Goal: Transaction & Acquisition: Purchase product/service

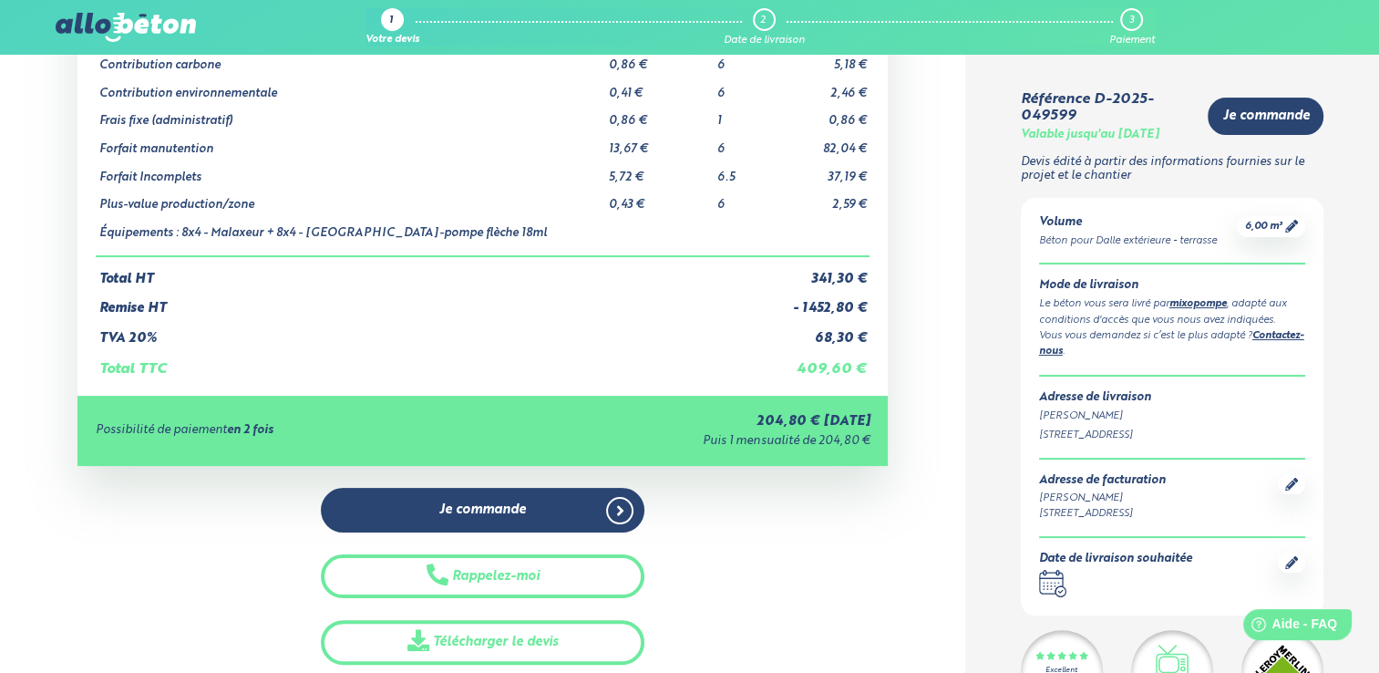
scroll to position [268, 0]
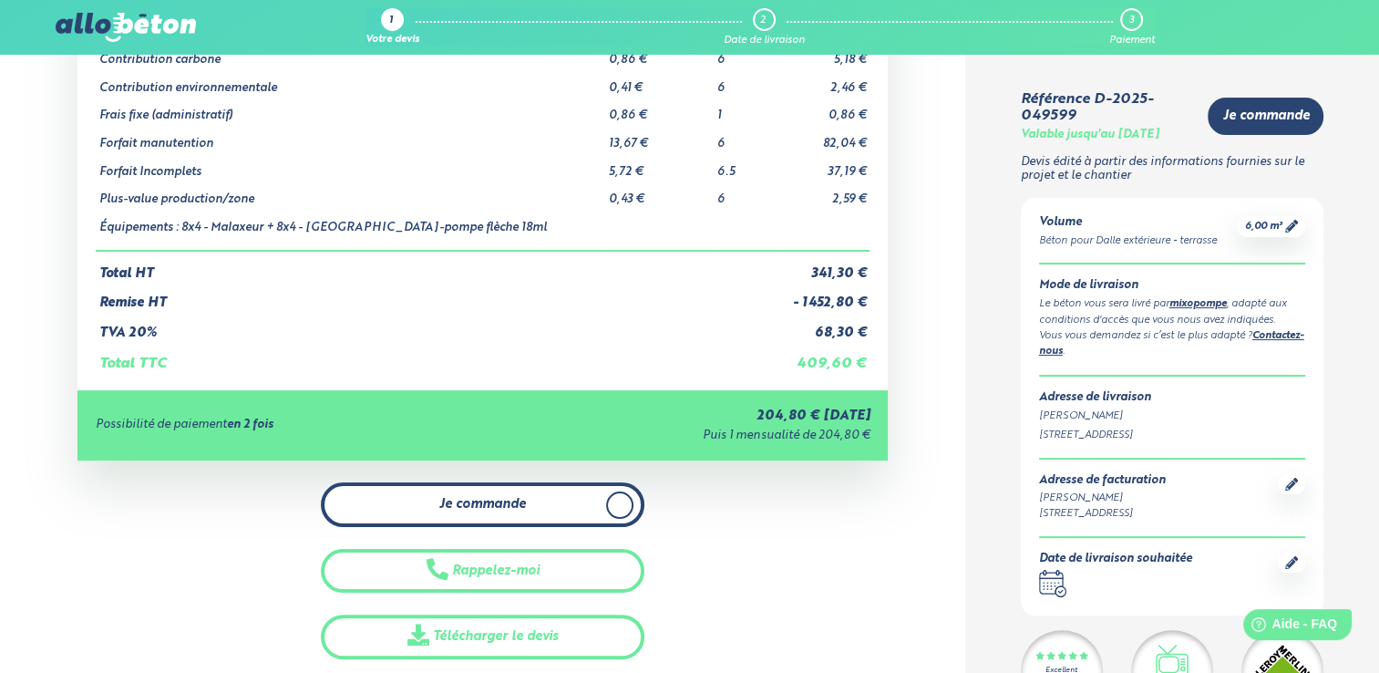
click at [539, 496] on link "Je commande" at bounding box center [483, 504] width 324 height 45
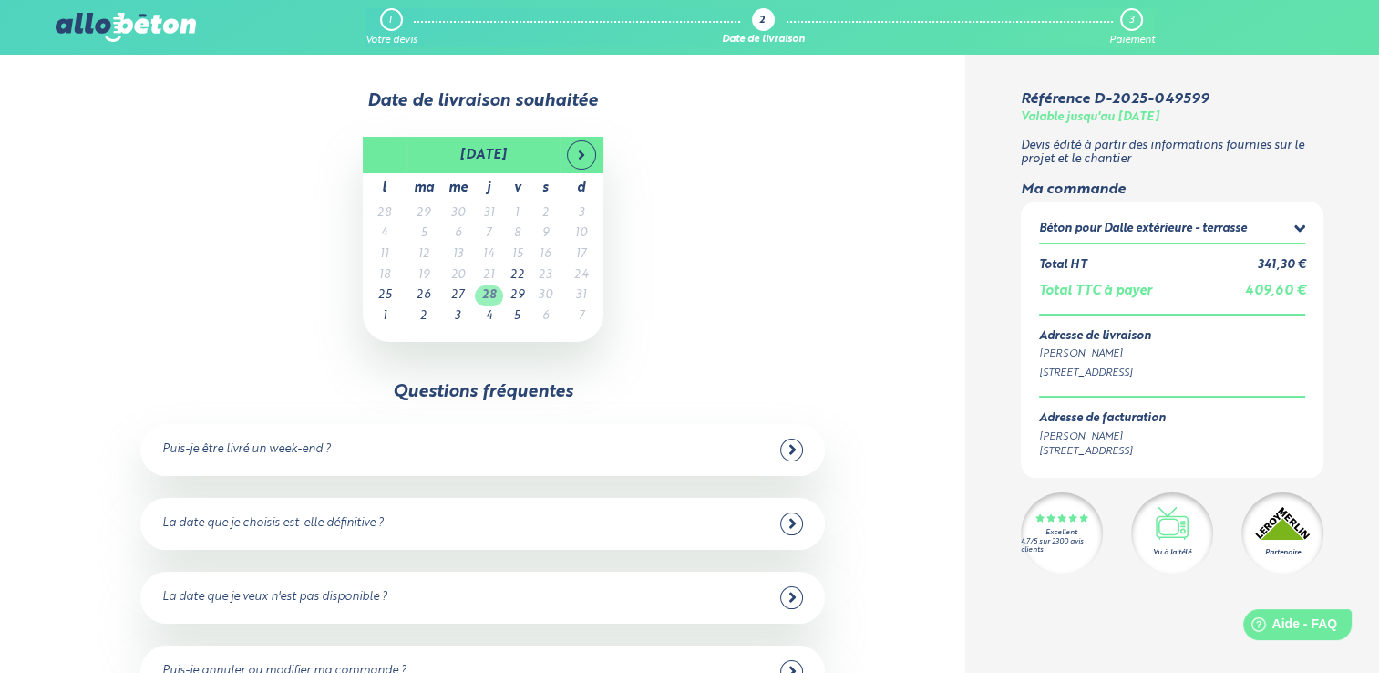
click at [488, 303] on td "28" at bounding box center [489, 295] width 28 height 21
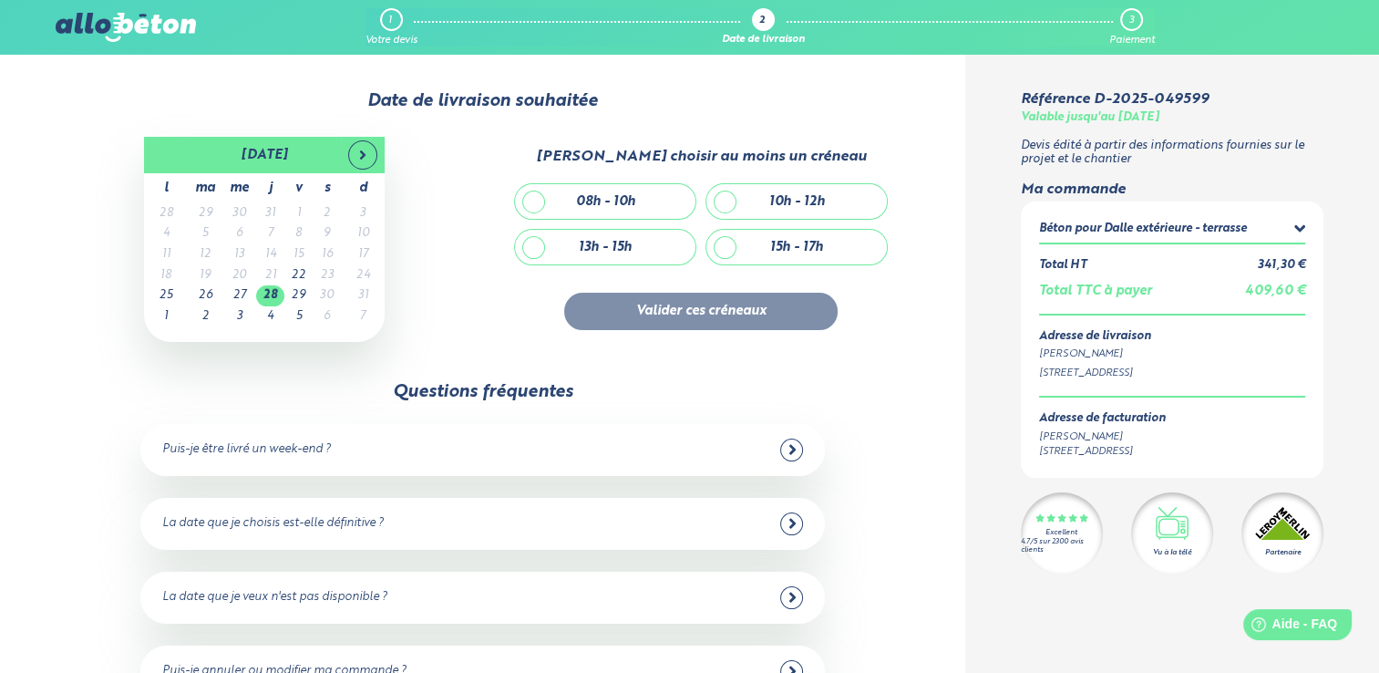
click at [620, 204] on div "08h - 10h" at bounding box center [605, 201] width 59 height 15
checkbox input "true"
click at [652, 302] on button "Valider ces créneaux" at bounding box center [700, 311] width 273 height 37
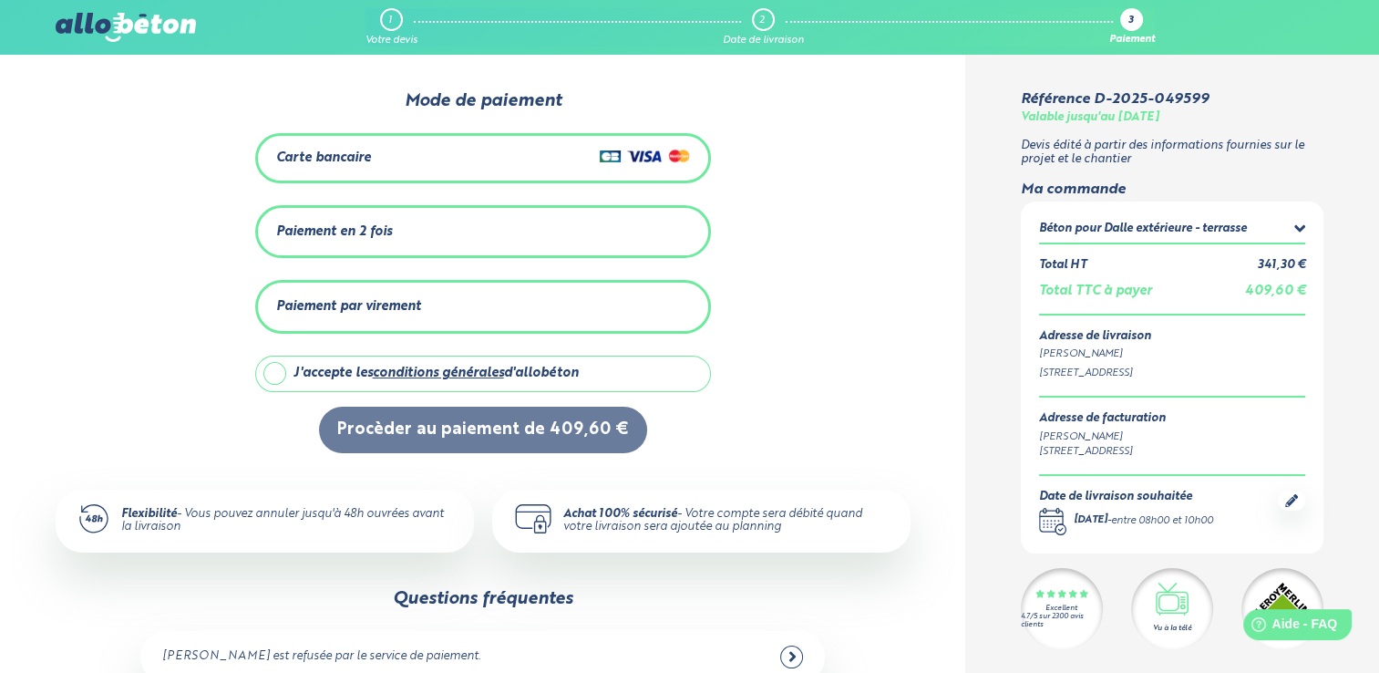
click at [441, 162] on div "Carte bancaire" at bounding box center [483, 158] width 414 height 26
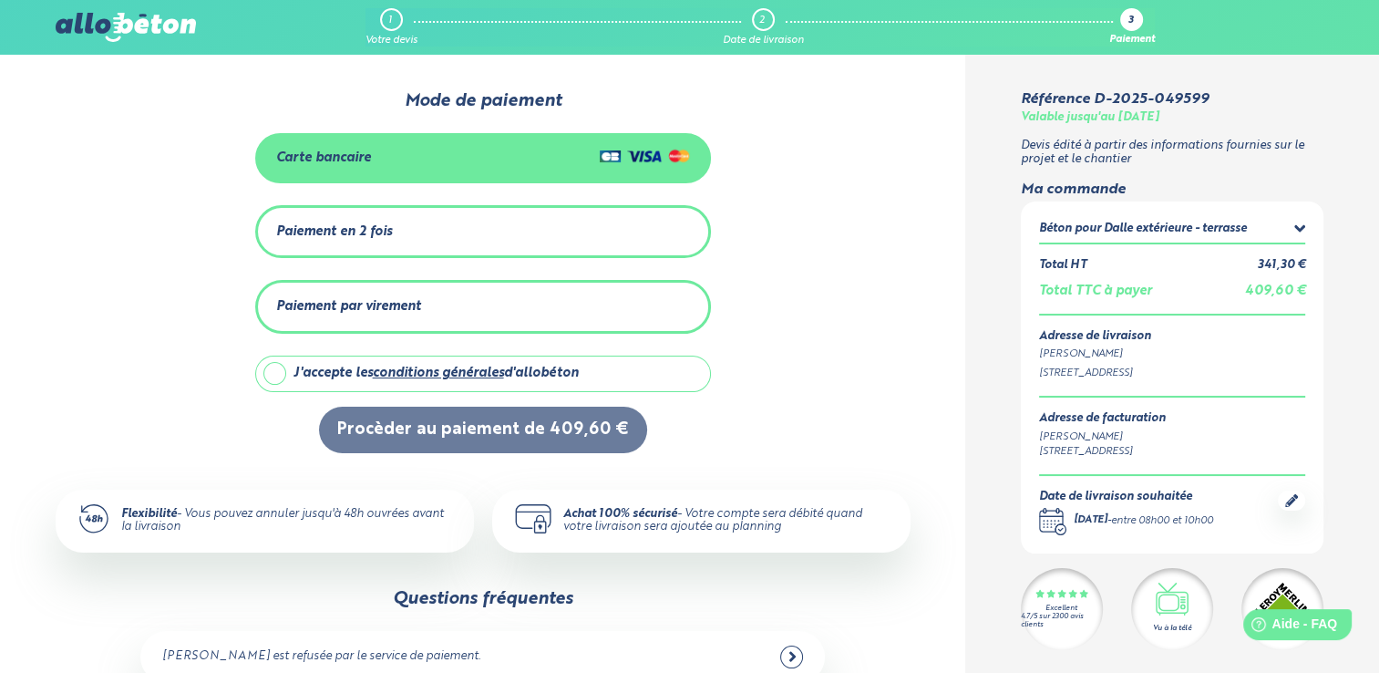
click at [481, 162] on div "Carte bancaire" at bounding box center [483, 158] width 414 height 26
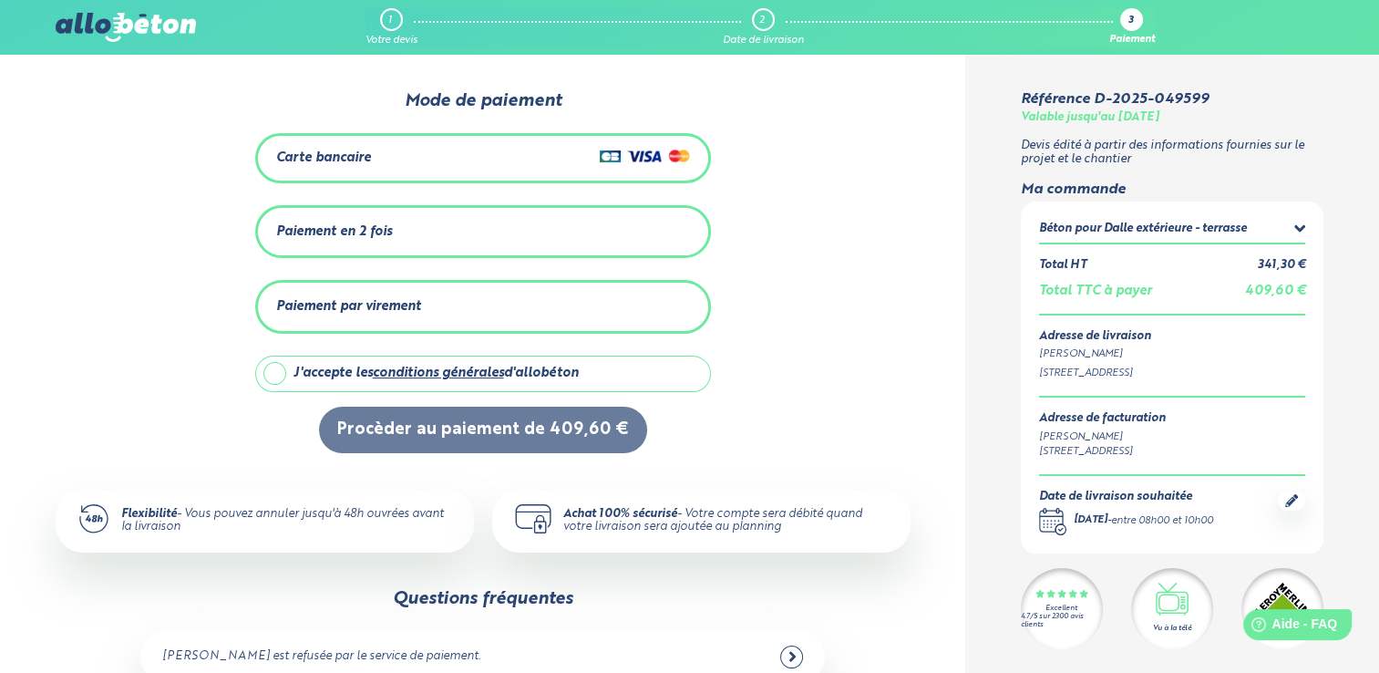
click at [638, 155] on img at bounding box center [645, 156] width 90 height 22
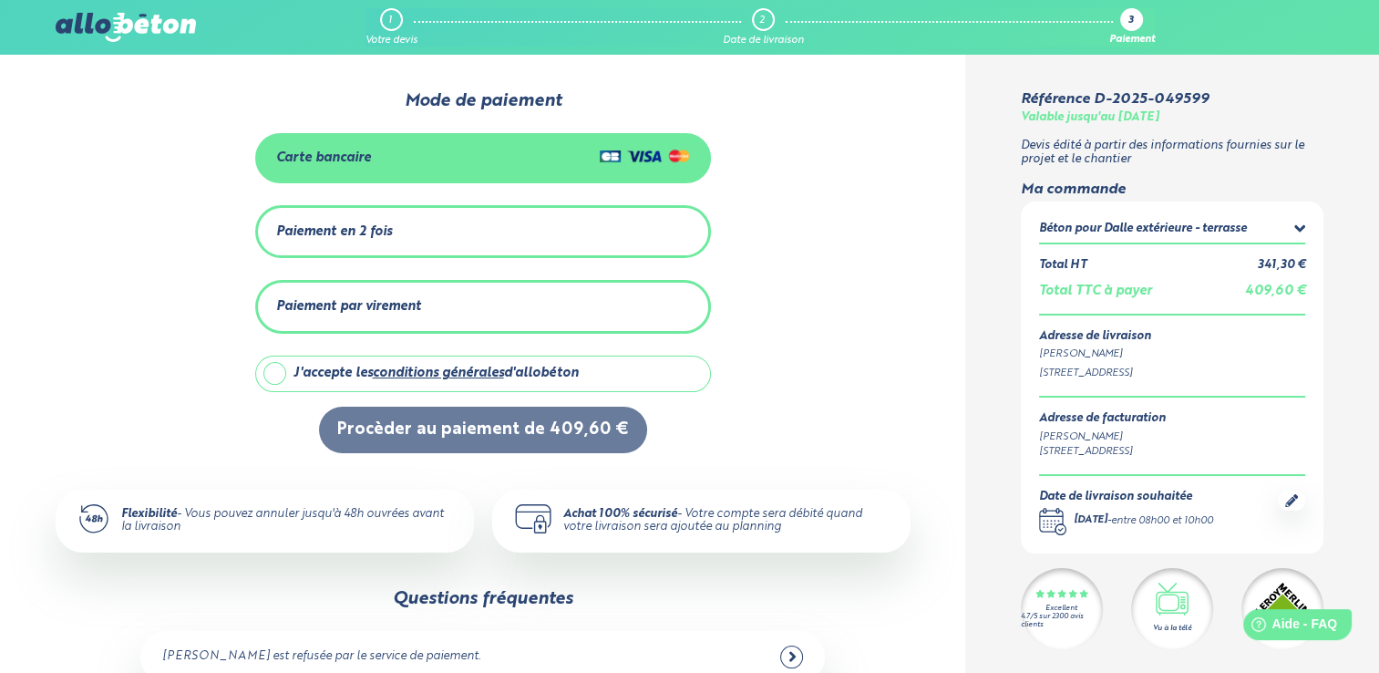
click at [426, 224] on div "Paiement en 2 fois" at bounding box center [483, 232] width 414 height 30
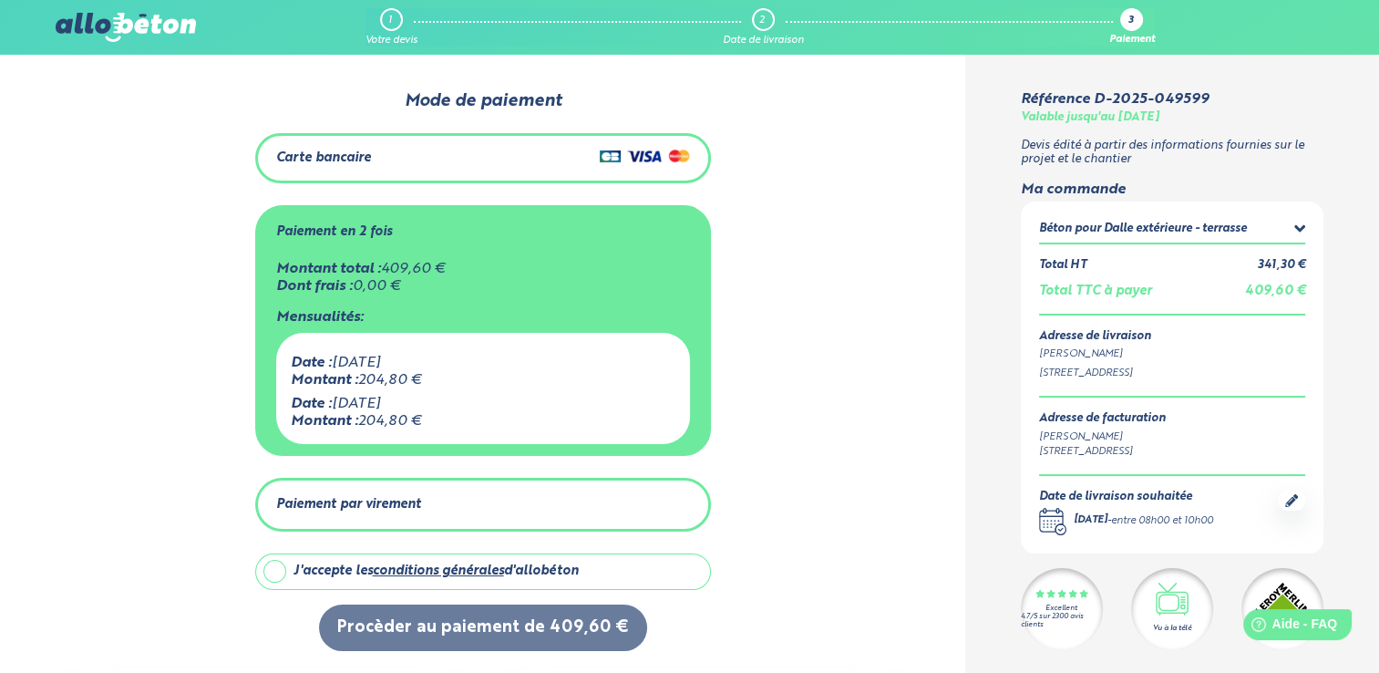
click at [426, 224] on div "Paiement en 2 fois" at bounding box center [483, 232] width 414 height 30
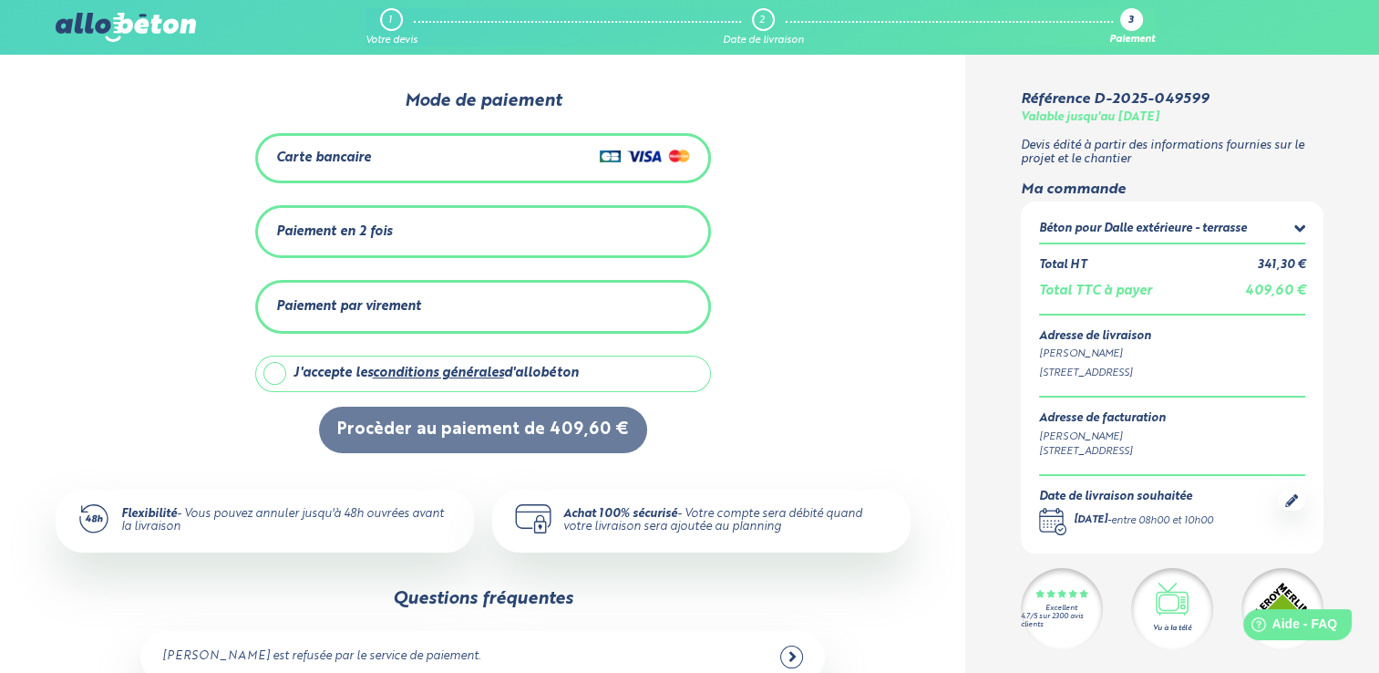
click at [475, 152] on div "Carte bancaire" at bounding box center [483, 158] width 414 height 26
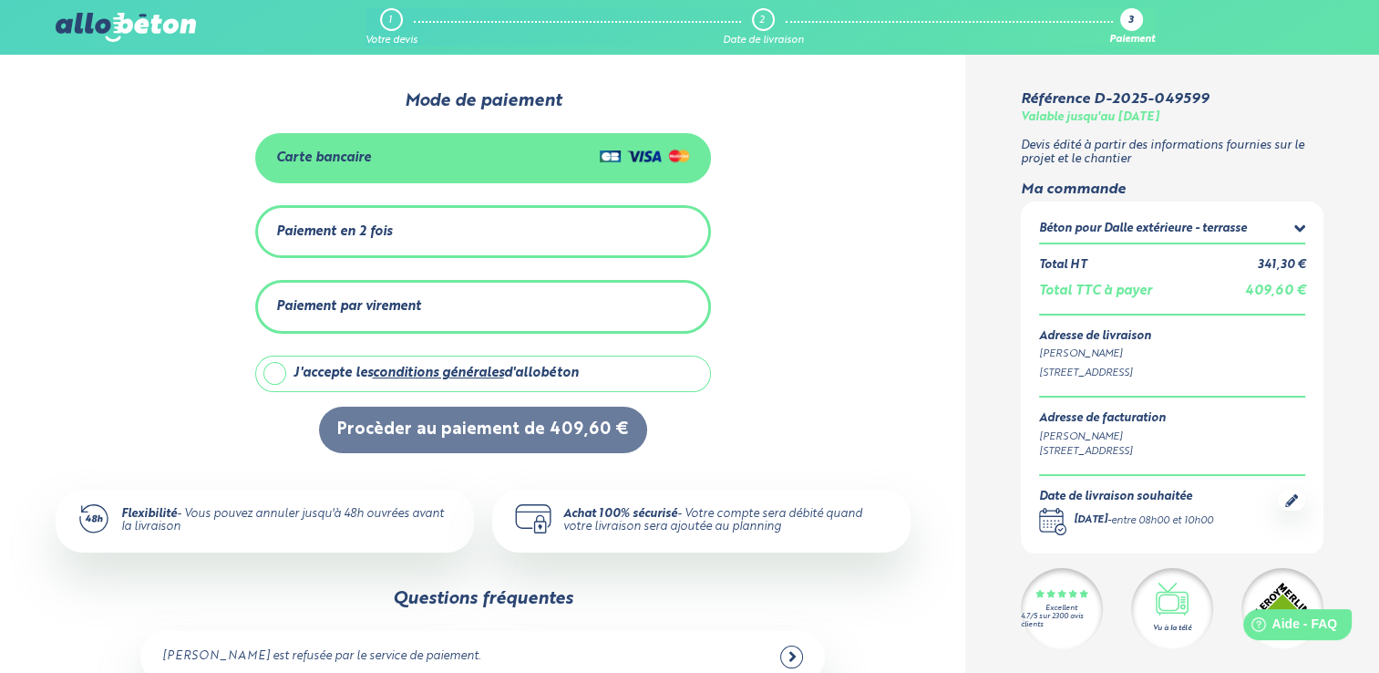
click at [274, 376] on label "J'accepte les conditions générales d'allobéton" at bounding box center [483, 373] width 456 height 36
checkbox input "true"
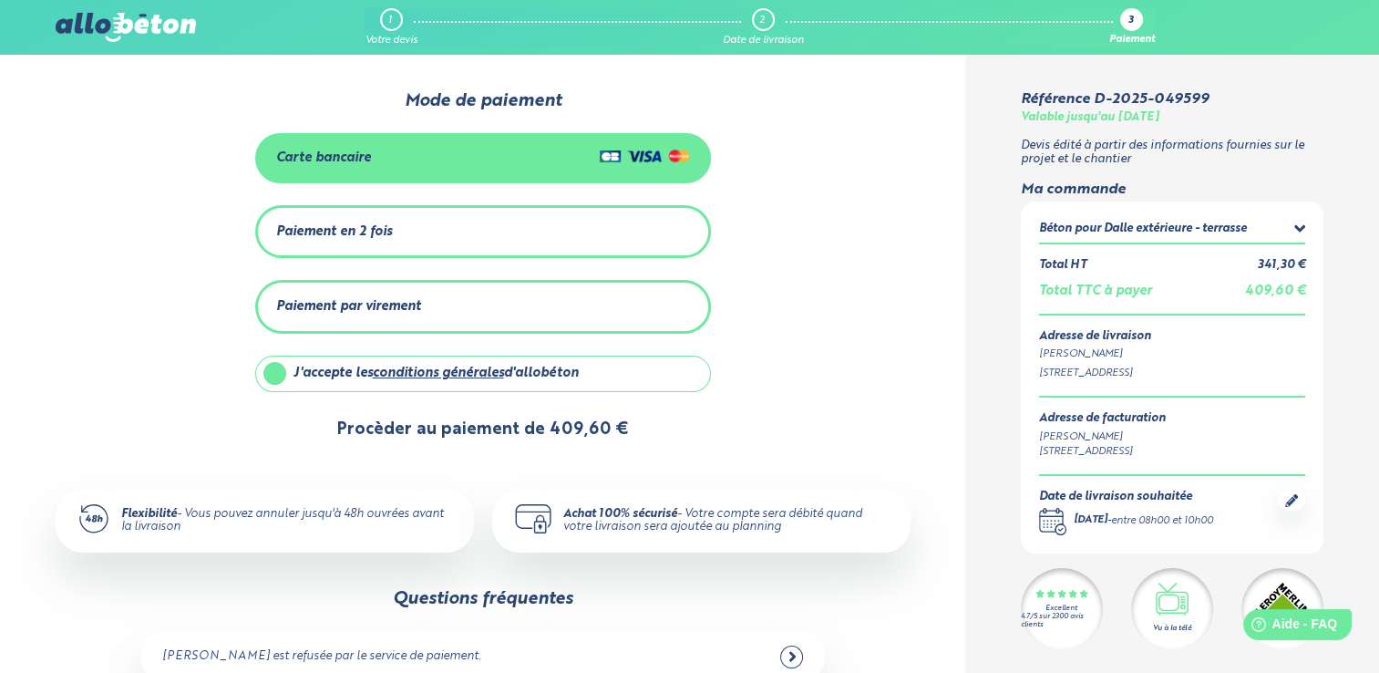
click at [461, 427] on button "Procèder au paiement de 409,60 €" at bounding box center [483, 429] width 328 height 46
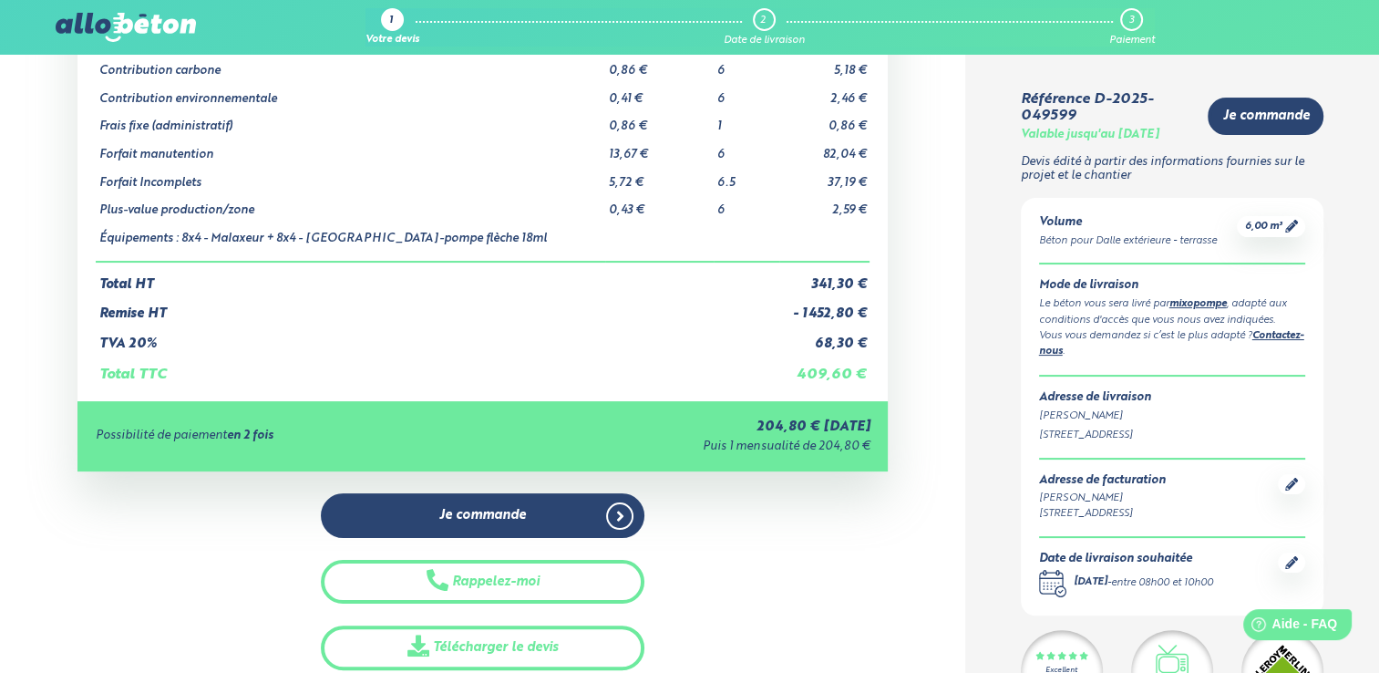
scroll to position [330, 0]
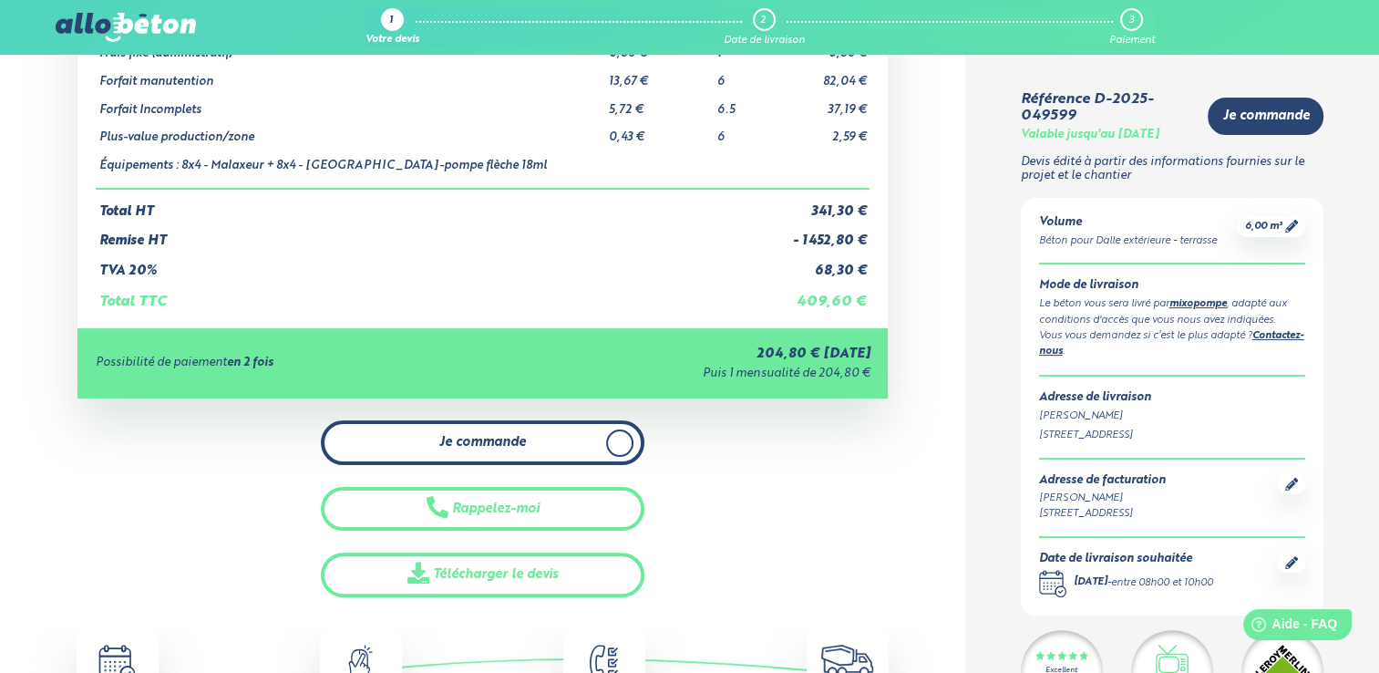
click at [529, 431] on link "Je commande" at bounding box center [483, 442] width 324 height 45
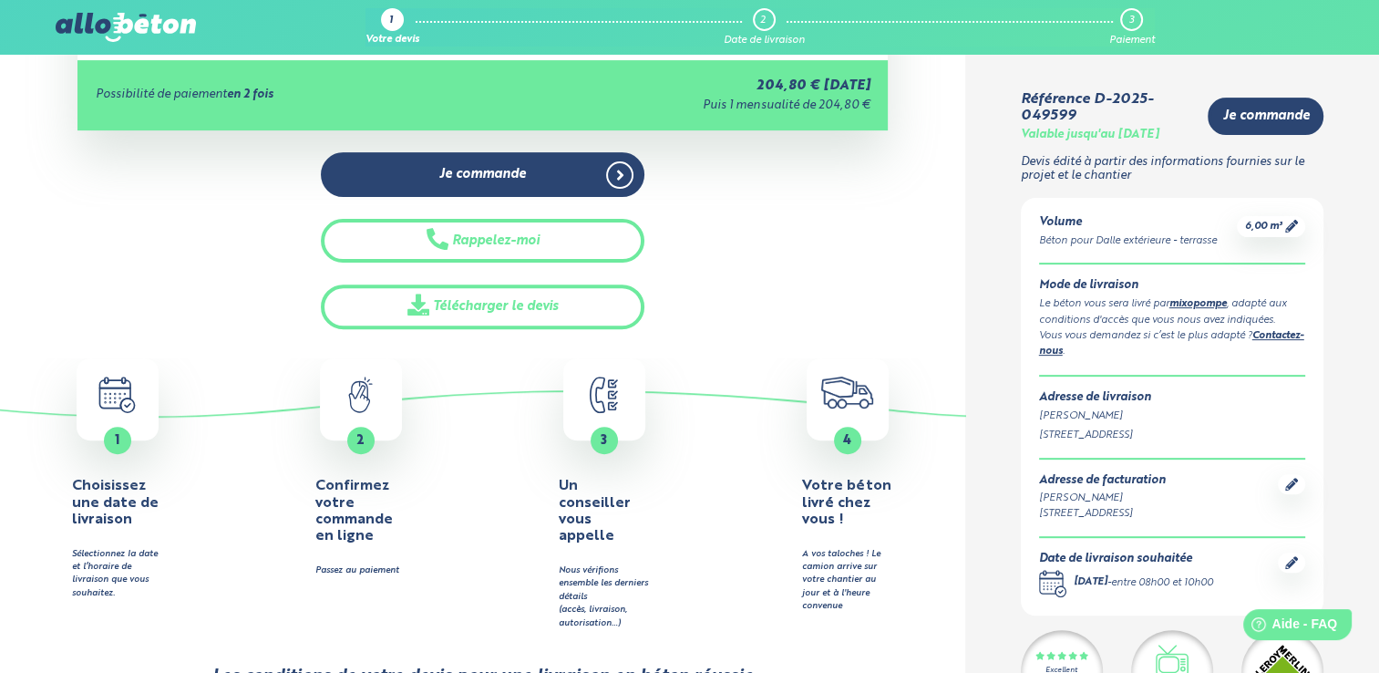
scroll to position [379, 0]
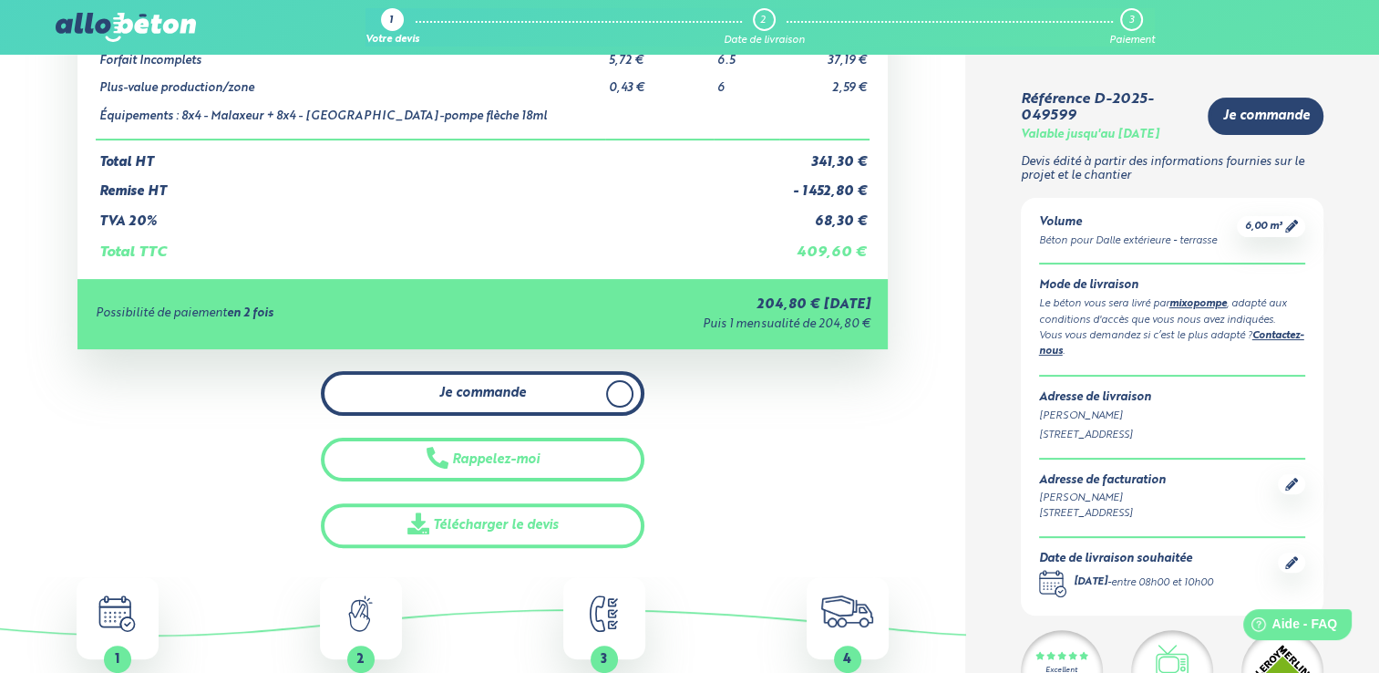
click at [467, 391] on span "Je commande" at bounding box center [482, 392] width 87 height 15
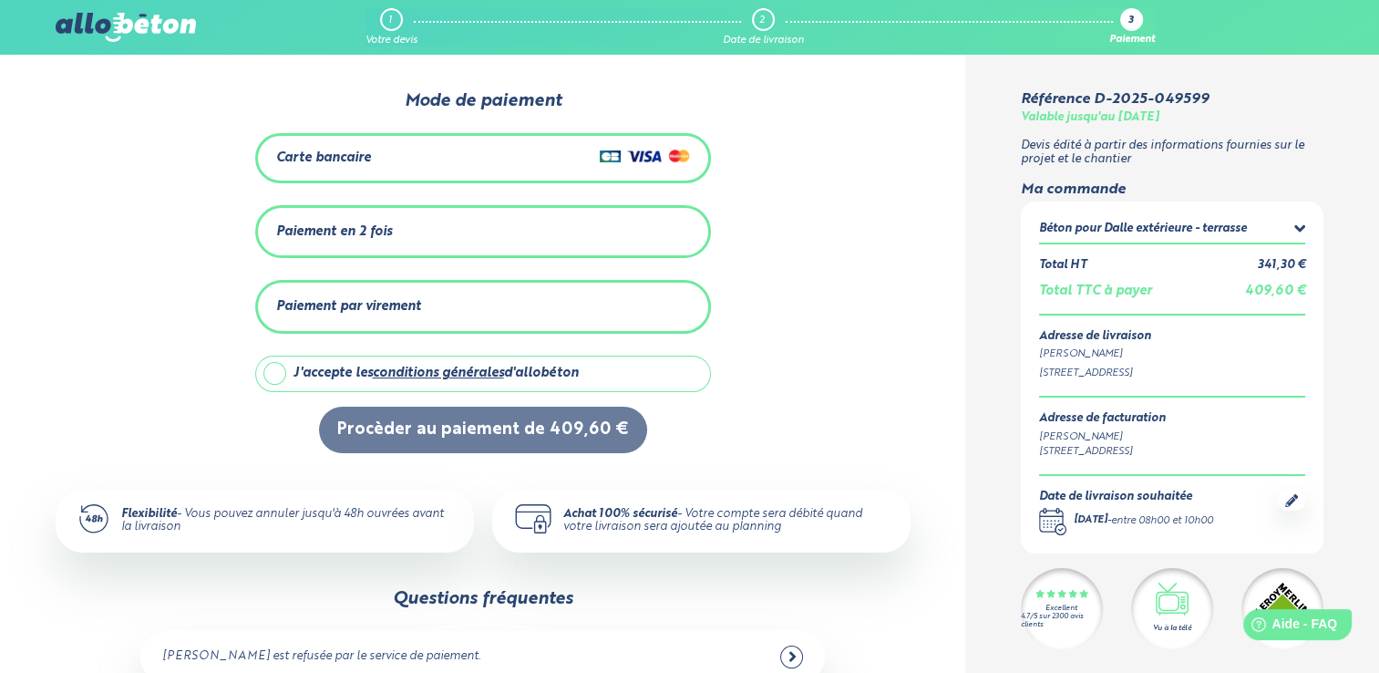
click at [543, 146] on div "Carte bancaire" at bounding box center [483, 158] width 414 height 26
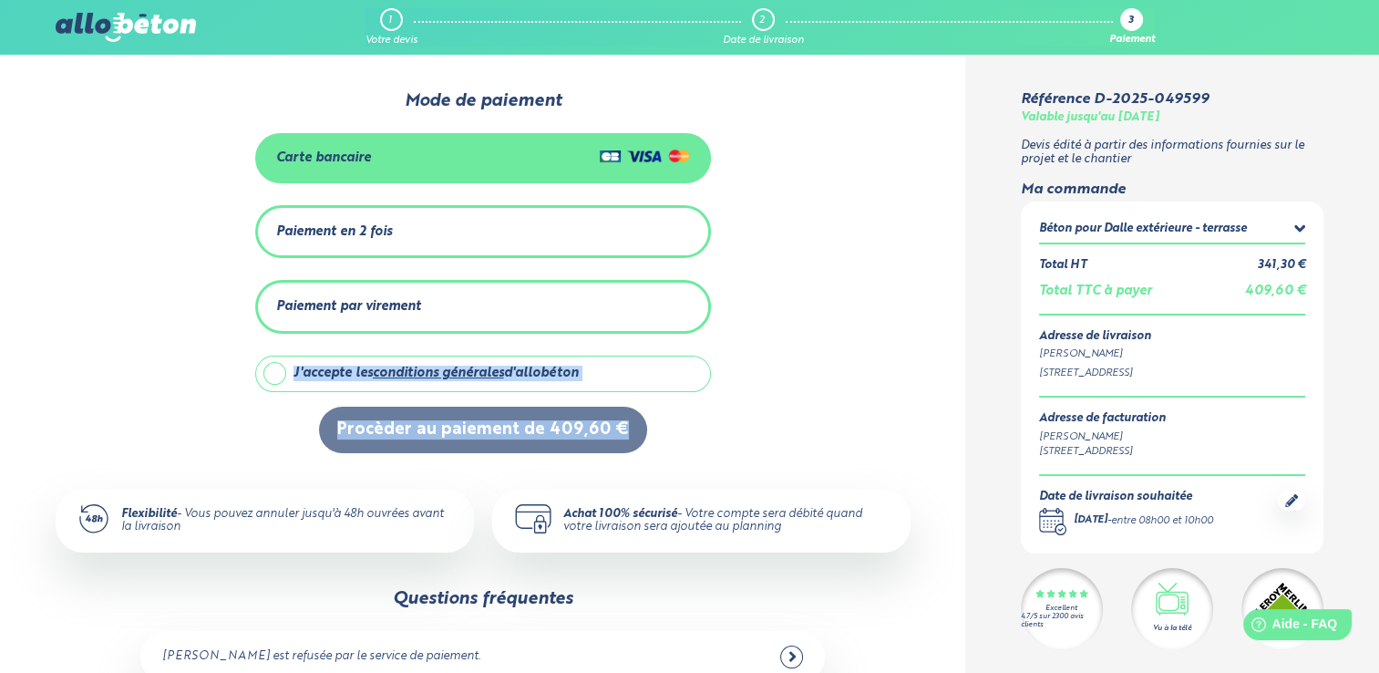
drag, startPoint x: 281, startPoint y: 368, endPoint x: 541, endPoint y: 451, distance: 273.5
click at [541, 451] on div "0 1 2 Mode de paiement Carte bancaire Paiement en 2 fois Montant total : 409,60…" at bounding box center [483, 321] width 855 height 461
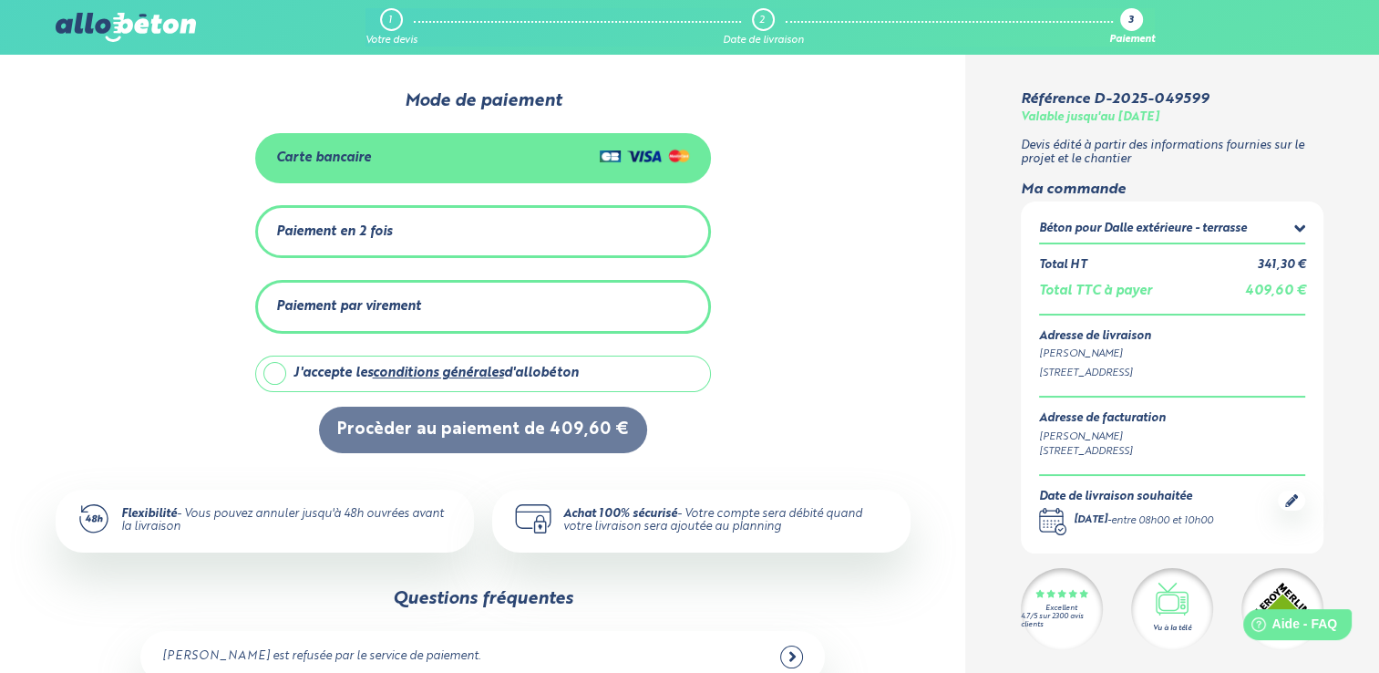
click at [268, 374] on label "J'accepte les conditions générales d'allobéton" at bounding box center [483, 373] width 456 height 36
checkbox input "true"
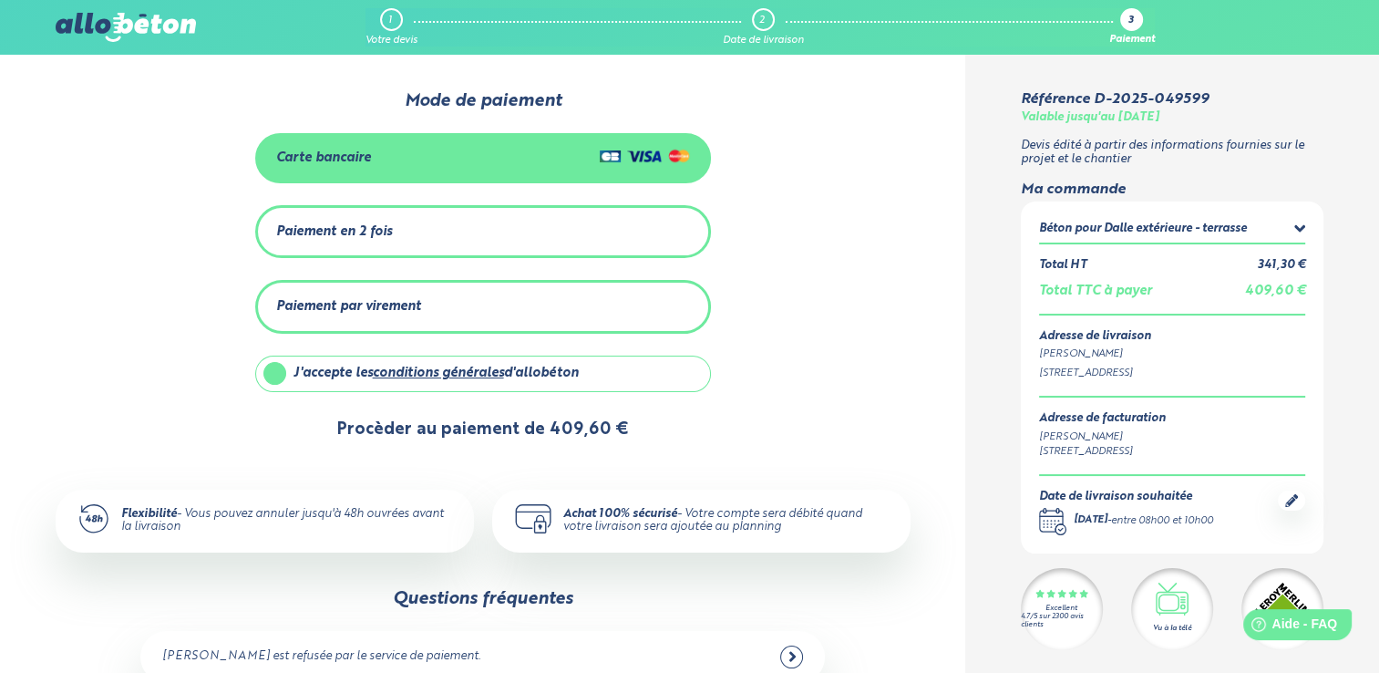
click at [419, 430] on button "Procèder au paiement de 409,60 €" at bounding box center [483, 429] width 328 height 46
